Goal: Information Seeking & Learning: Learn about a topic

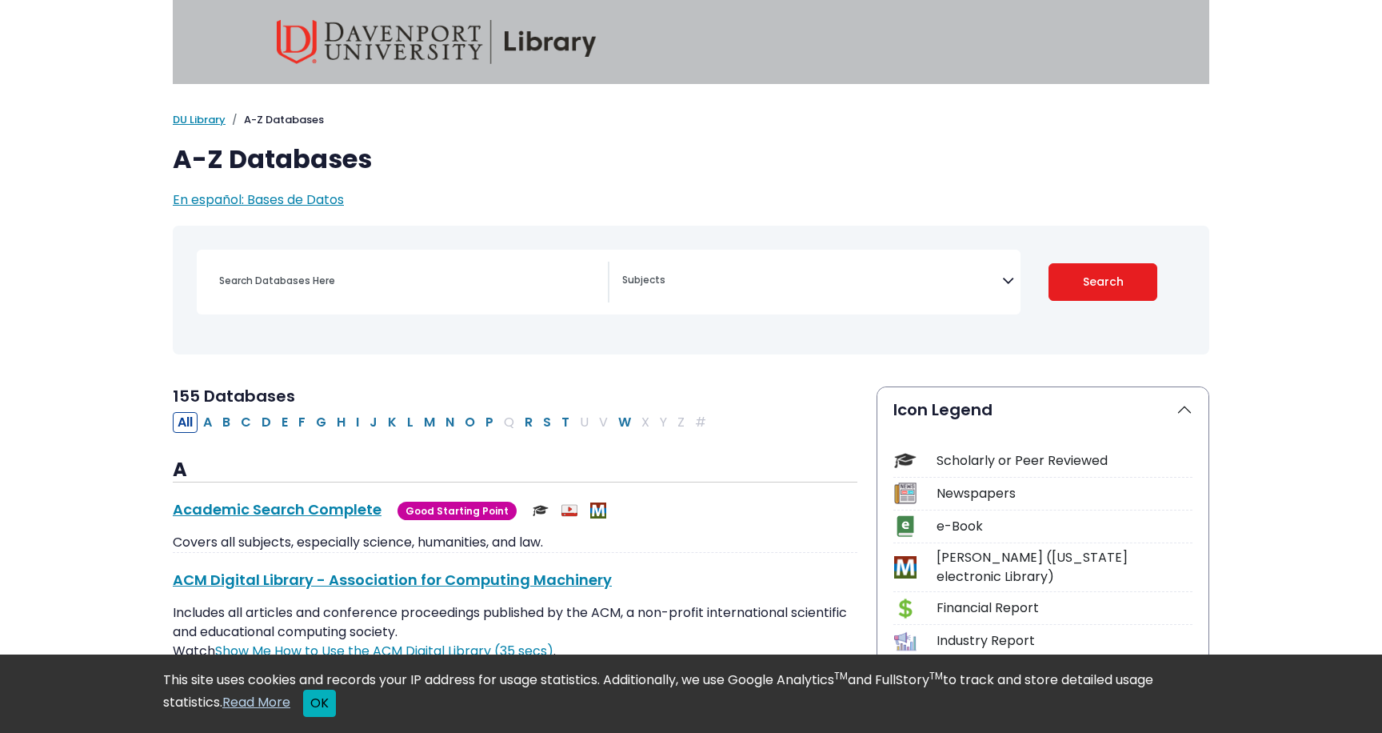
click at [327, 702] on button "OK" at bounding box center [319, 702] width 33 height 27
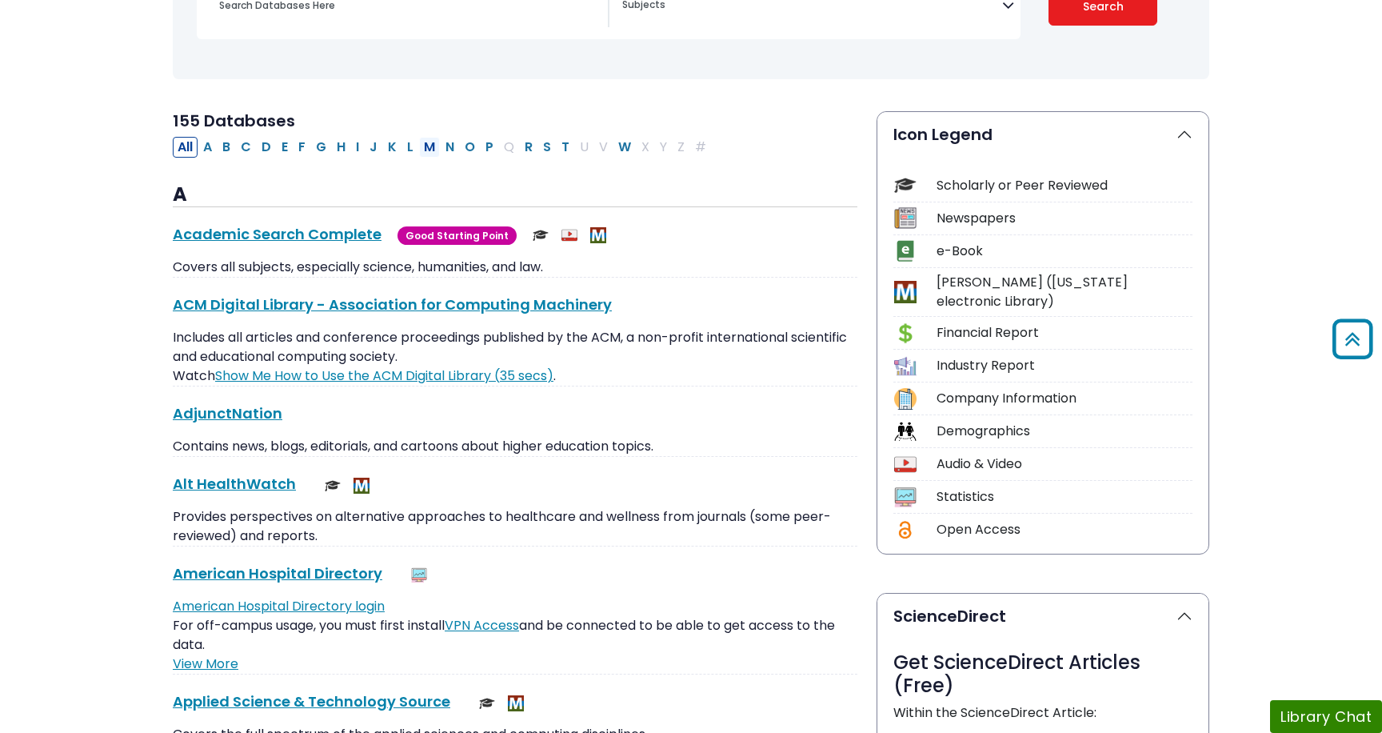
scroll to position [234, 0]
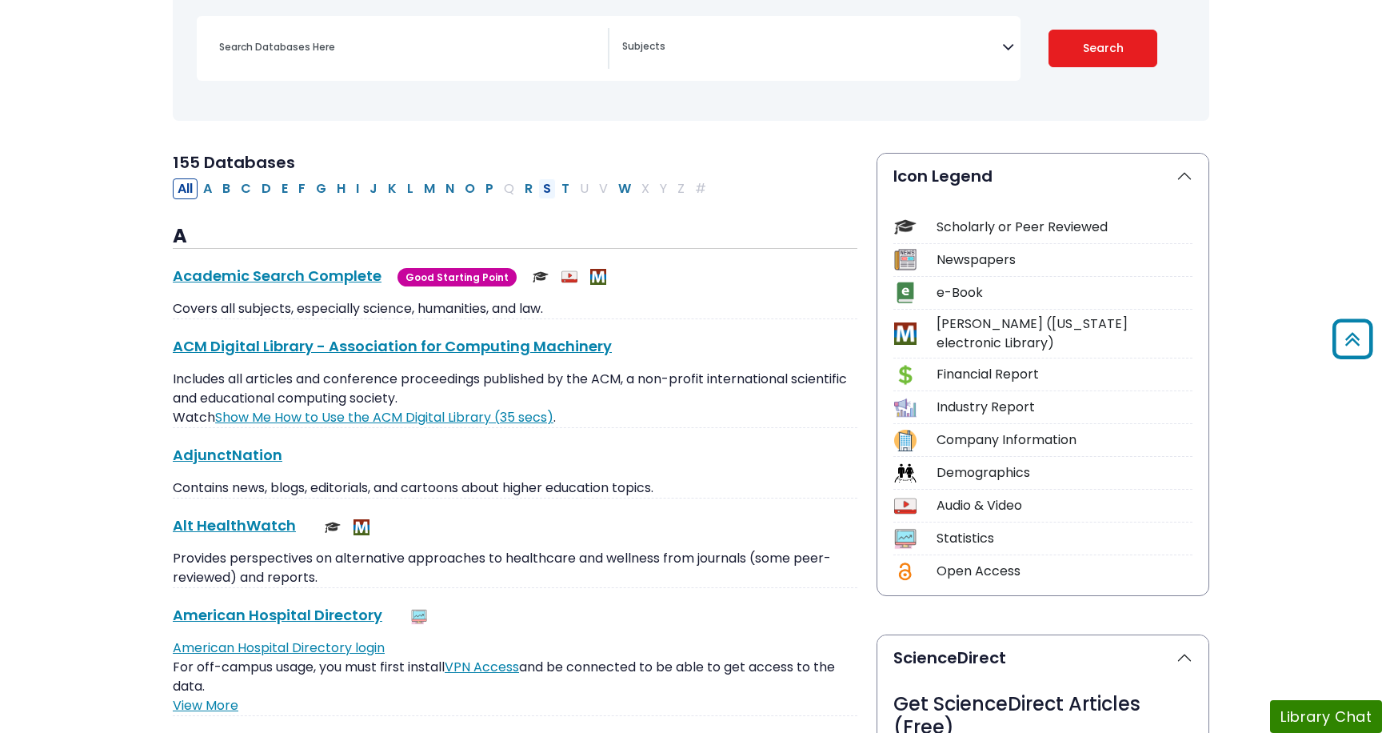
click at [551, 186] on button "S" at bounding box center [547, 188] width 18 height 21
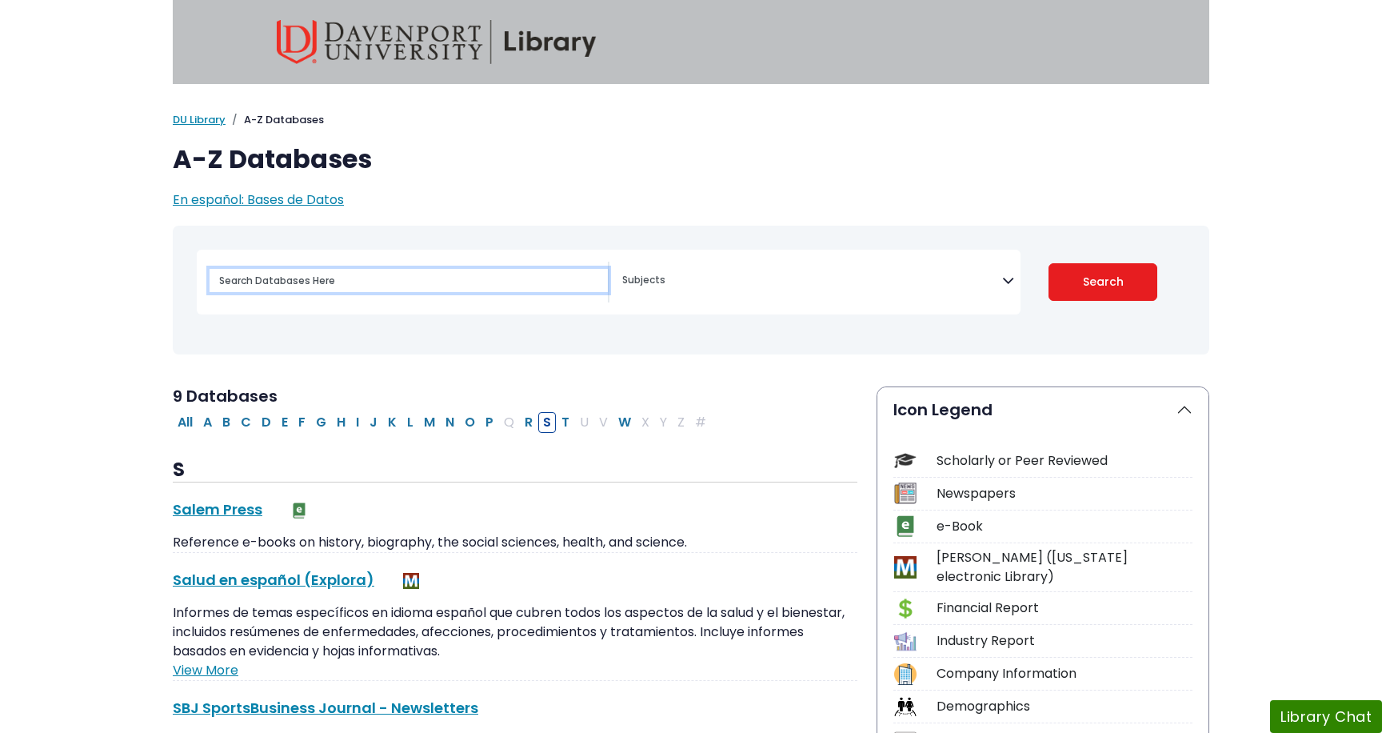
click at [269, 287] on input "Search database by title or keyword" at bounding box center [409, 280] width 398 height 23
click at [637, 290] on span "Search filters" at bounding box center [812, 282] width 380 height 41
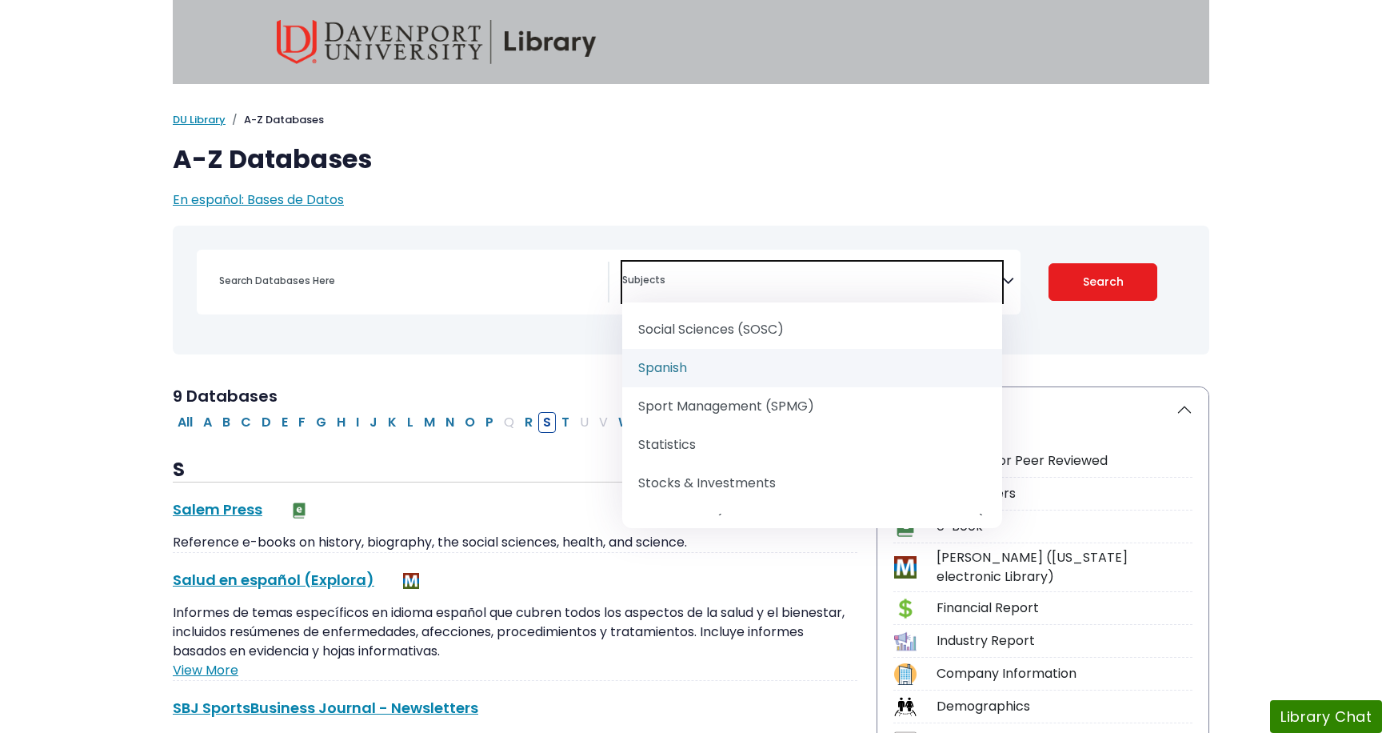
scroll to position [2019, 0]
select select "219087"
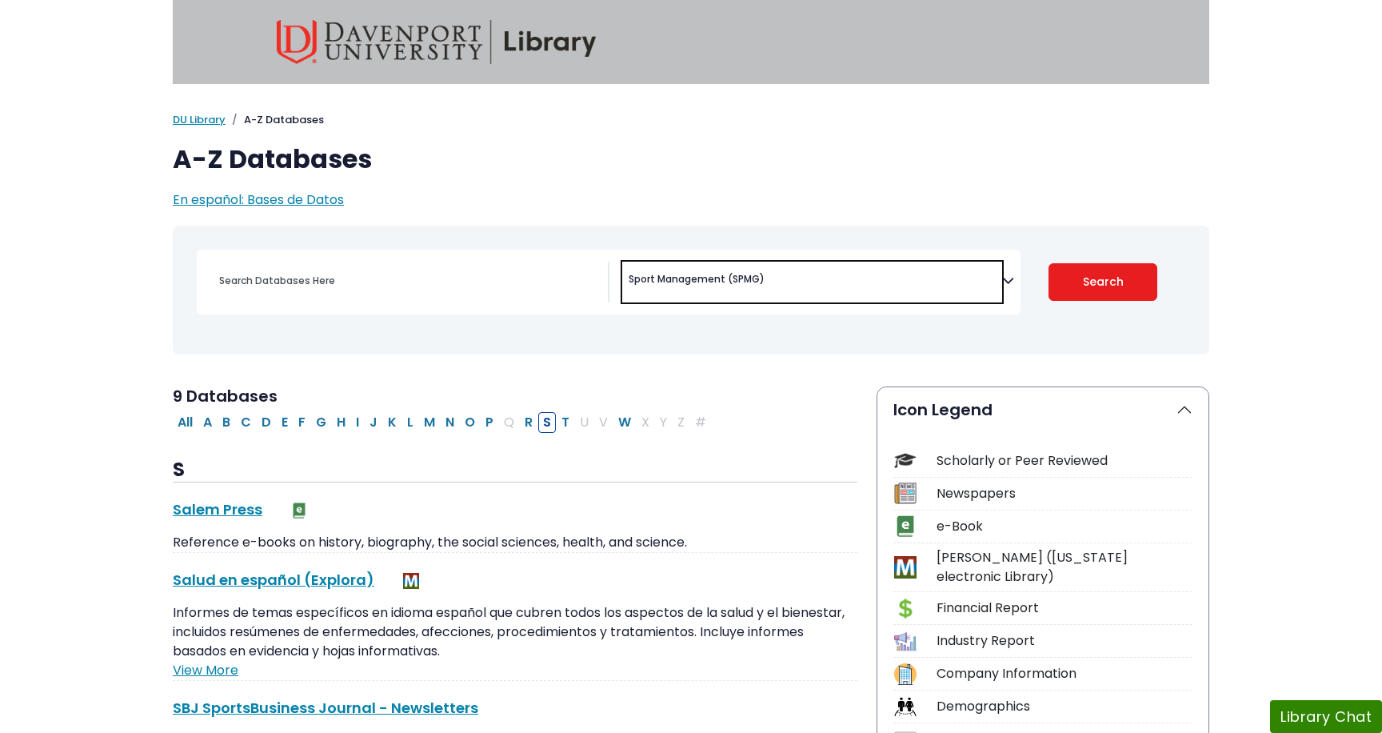
scroll to position [1080, 0]
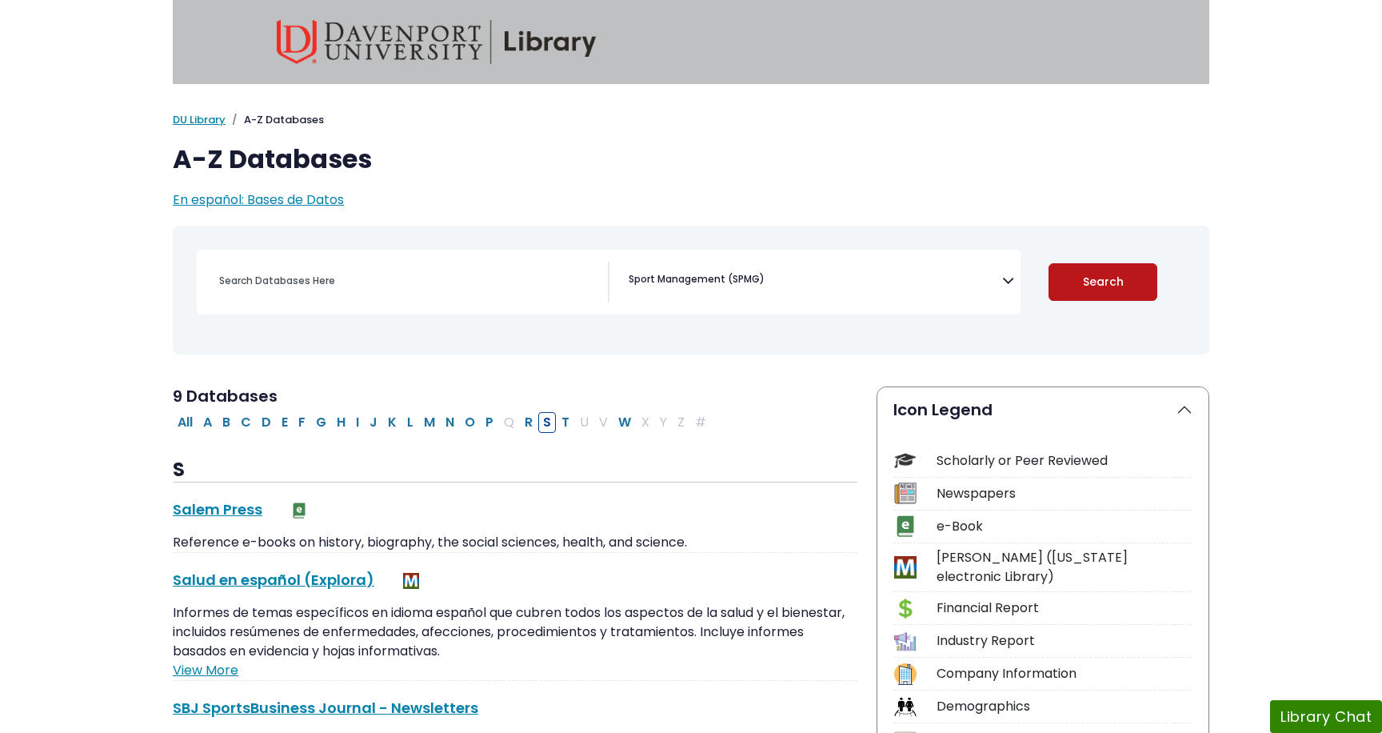
click at [1096, 266] on button "Search" at bounding box center [1103, 282] width 110 height 38
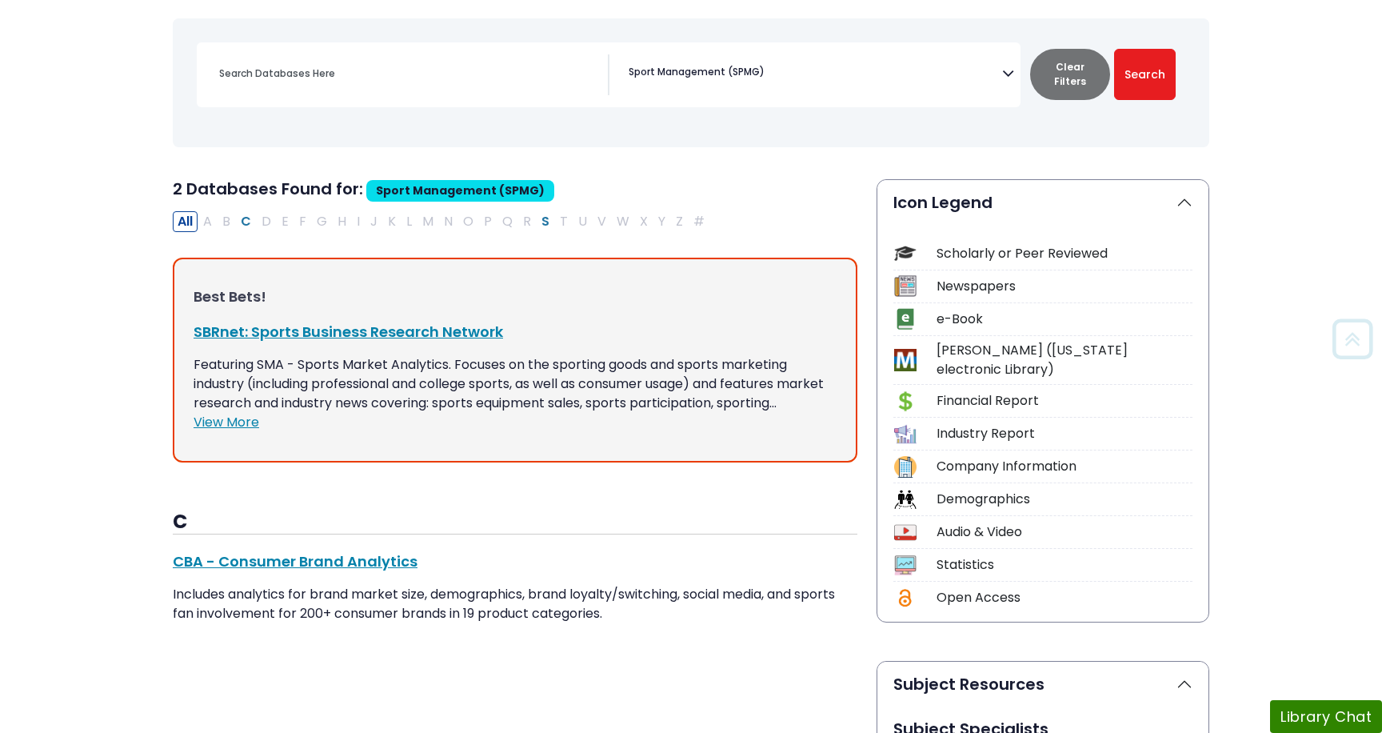
scroll to position [210, 0]
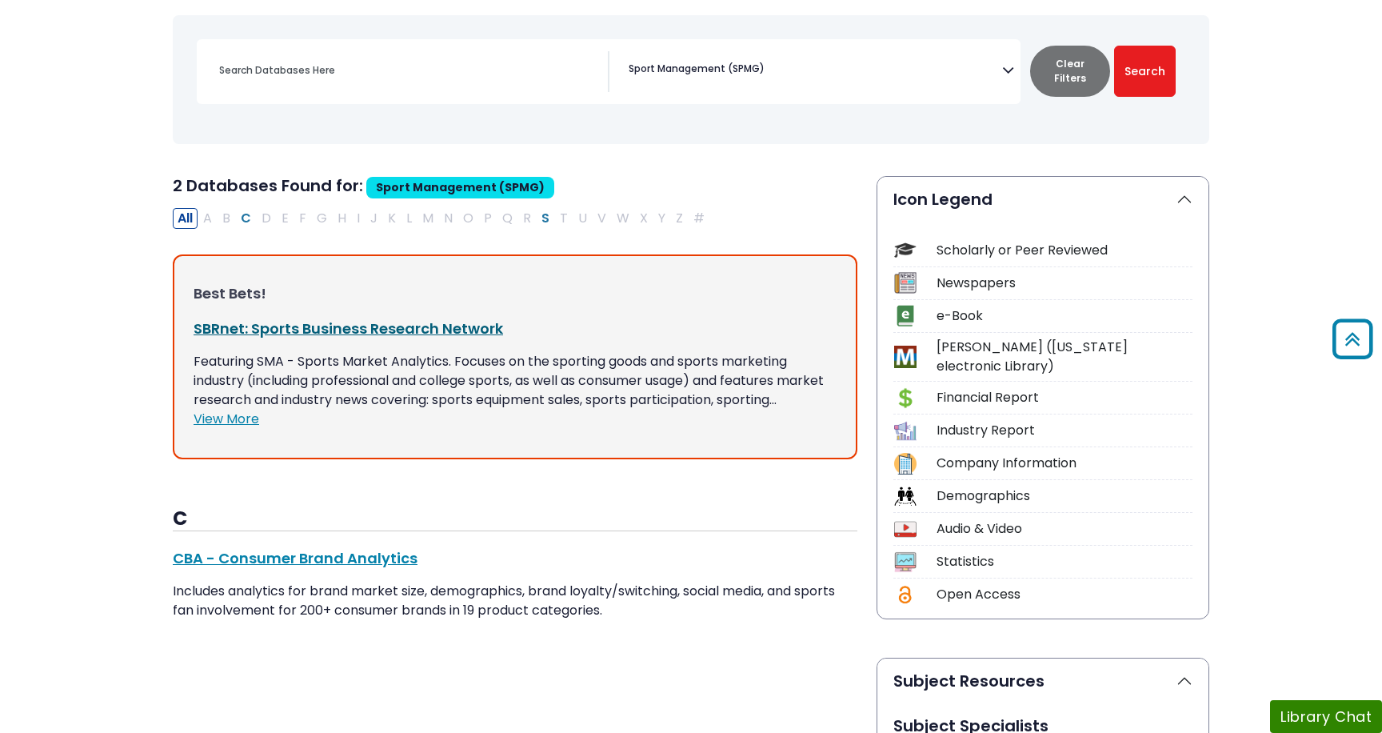
click at [387, 326] on link "SBRnet: Sports Business Research Network This link opens in a new window" at bounding box center [349, 328] width 310 height 20
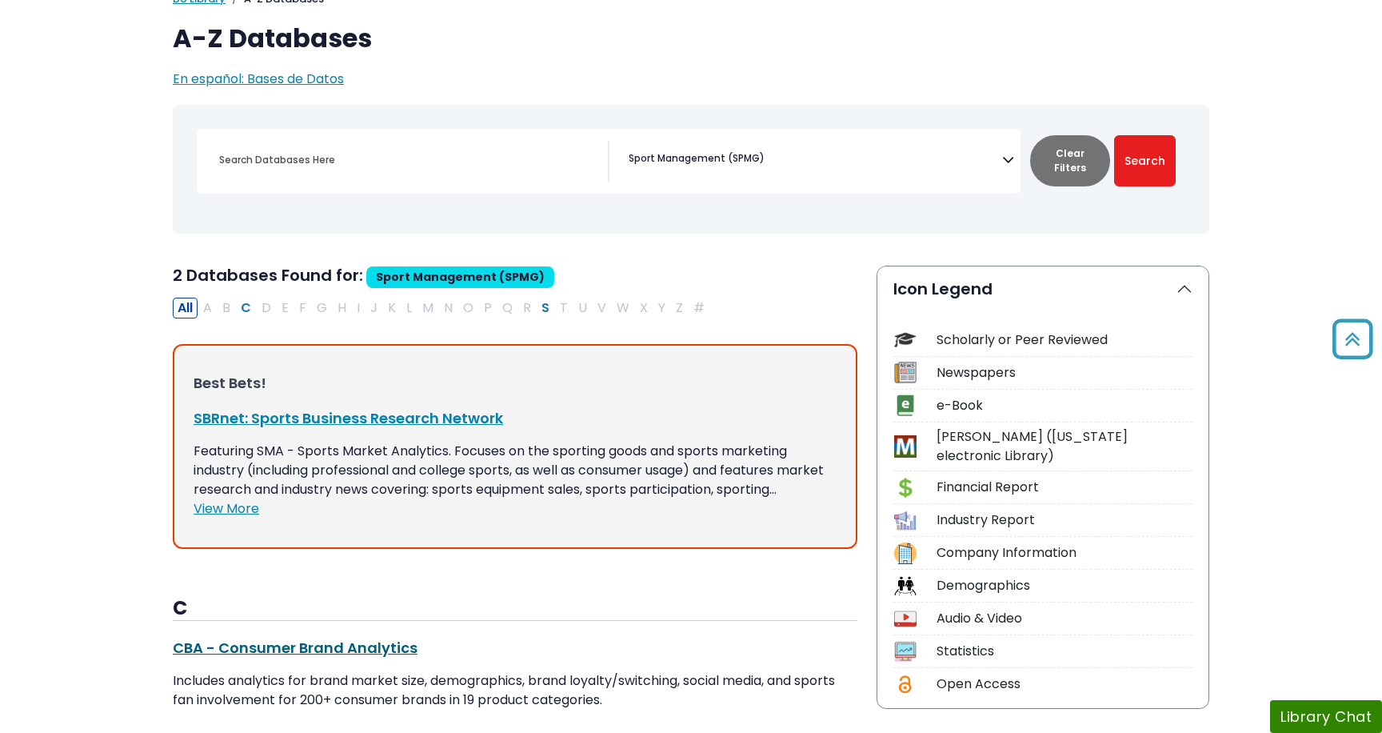
scroll to position [0, 0]
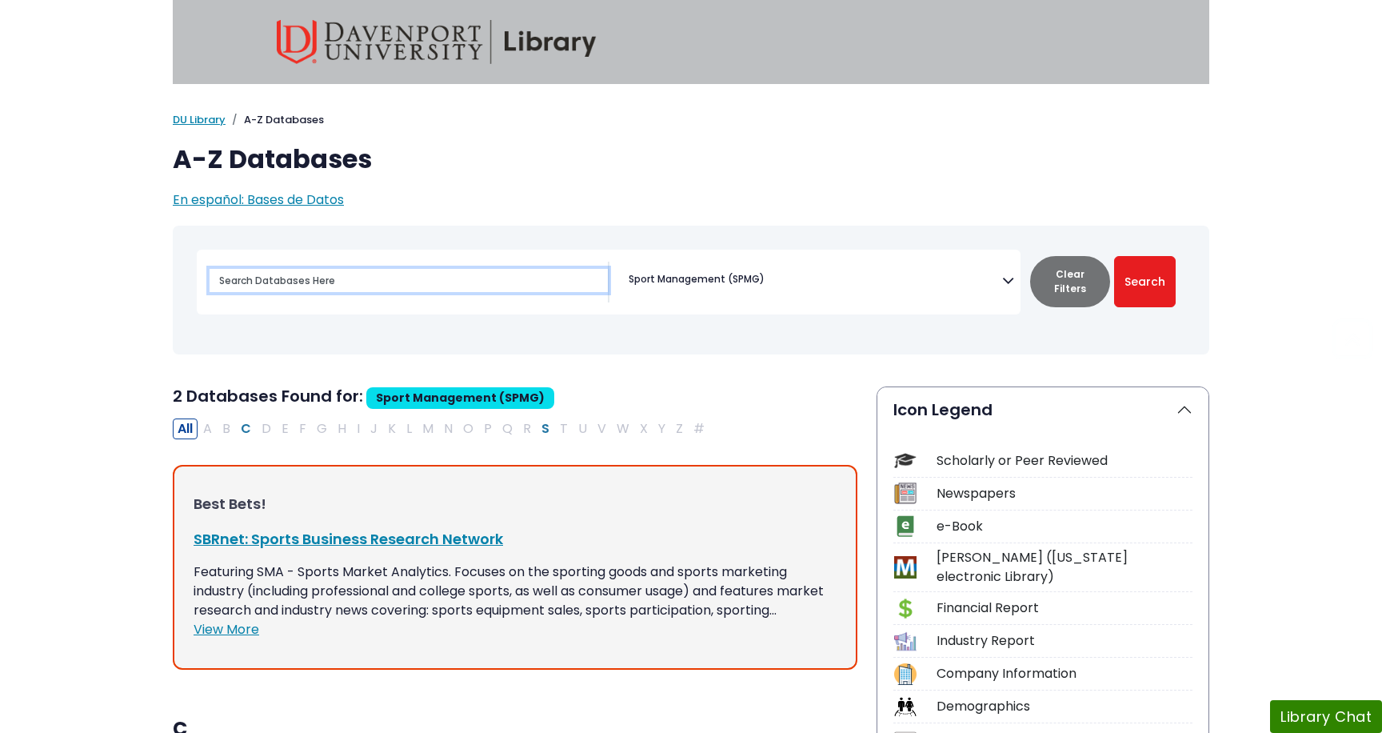
click at [316, 287] on input "Search database by title or keyword" at bounding box center [409, 280] width 398 height 23
type input "women's sports media coverage"
click at [1114, 256] on button "Search" at bounding box center [1145, 281] width 62 height 51
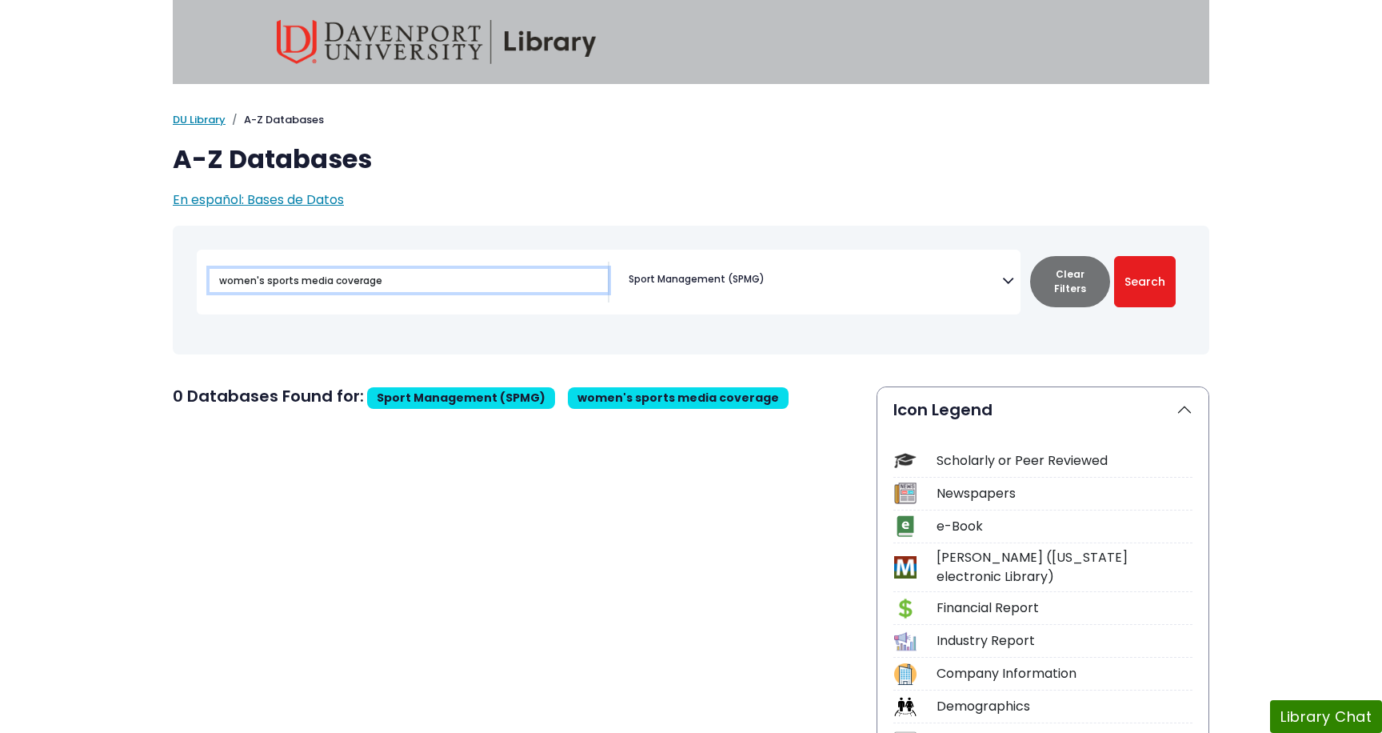
drag, startPoint x: 390, startPoint y: 281, endPoint x: 44, endPoint y: 274, distance: 346.4
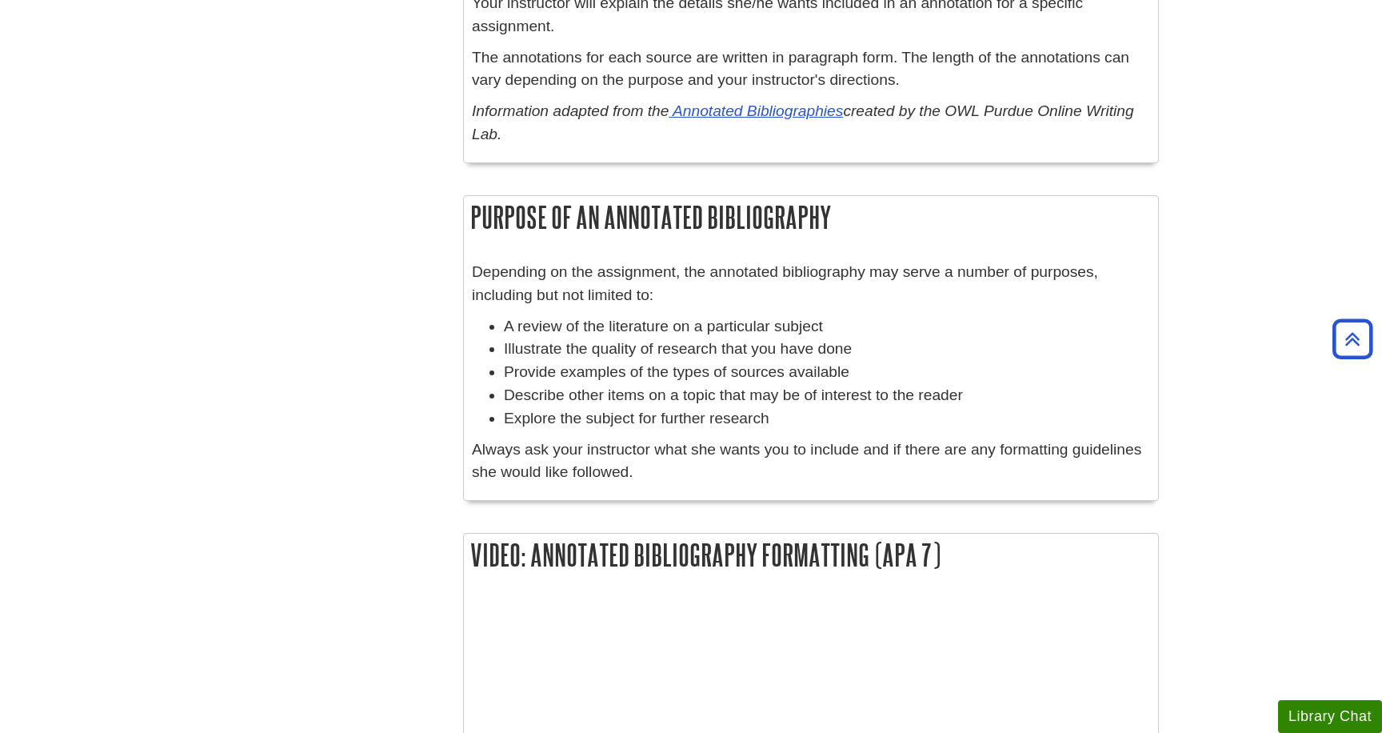
scroll to position [1272, 0]
